Goal: Information Seeking & Learning: Understand process/instructions

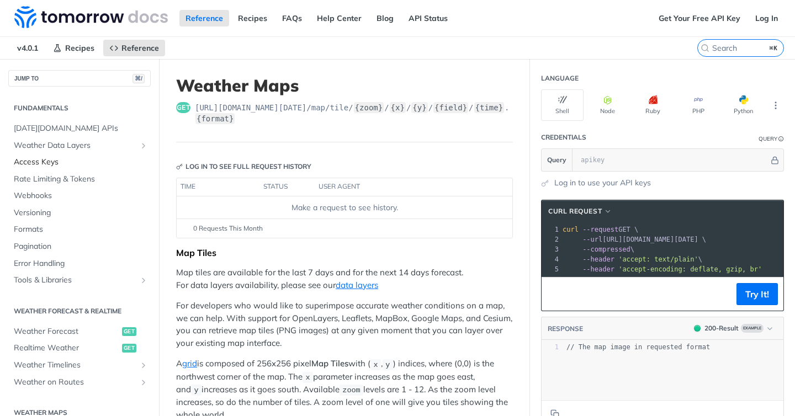
click at [83, 164] on span "Access Keys" at bounding box center [81, 162] width 134 height 11
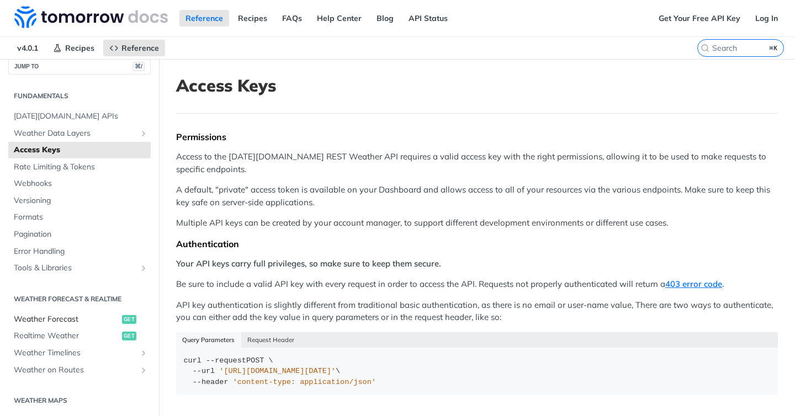
scroll to position [2, 0]
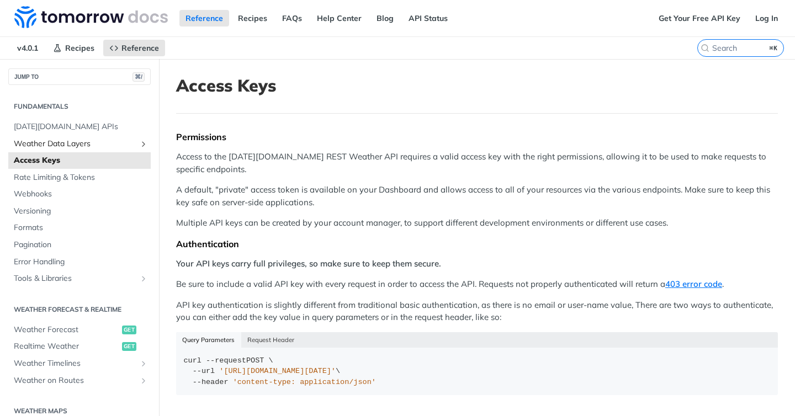
click at [102, 143] on span "Weather Data Layers" at bounding box center [75, 144] width 123 height 11
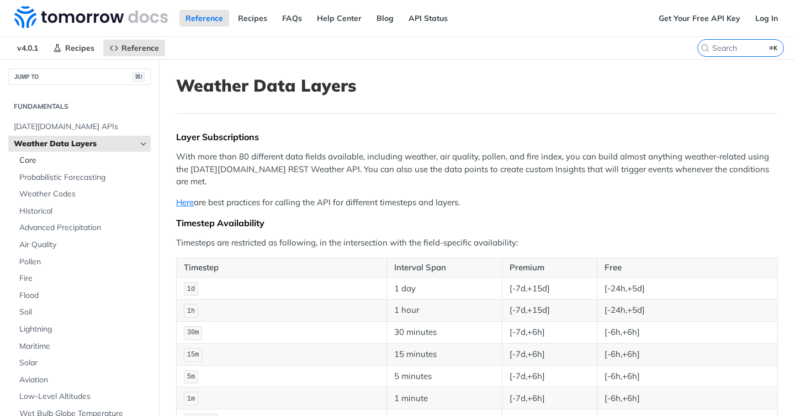
click at [87, 157] on span "Core" at bounding box center [83, 160] width 129 height 11
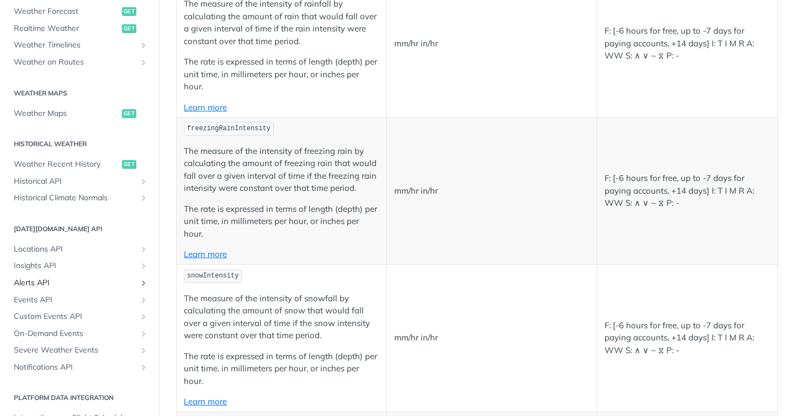
scroll to position [522, 0]
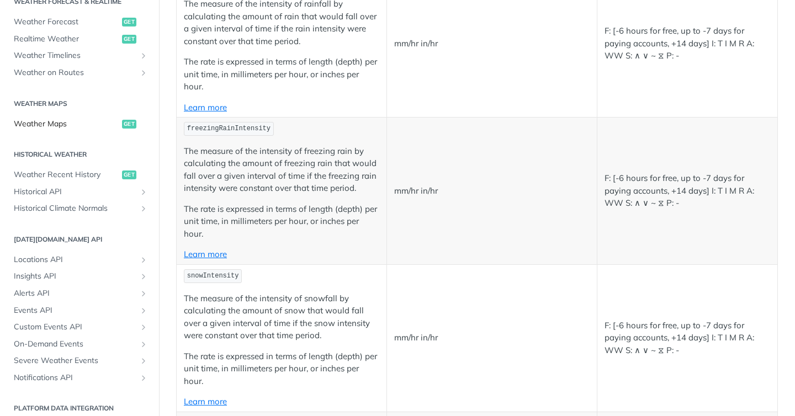
click at [94, 127] on span "Weather Maps" at bounding box center [66, 124] width 105 height 11
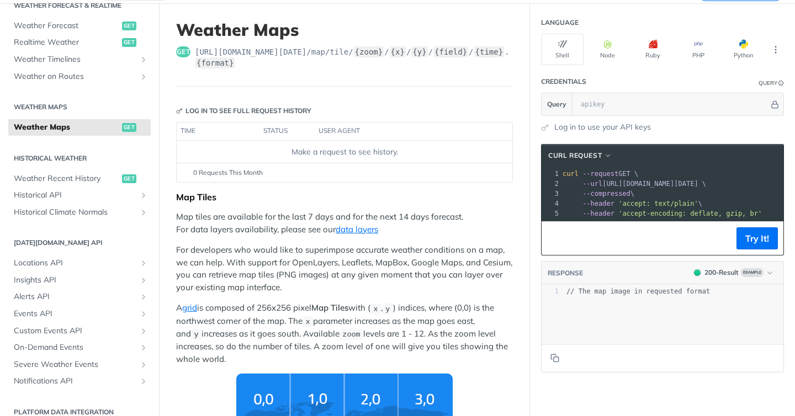
scroll to position [54, 0]
